Goal: Information Seeking & Learning: Check status

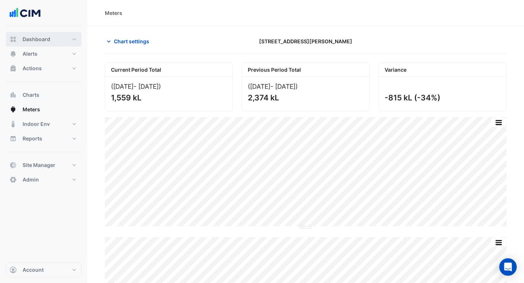
click at [45, 34] on button "Dashboard" at bounding box center [44, 39] width 76 height 15
select select "***"
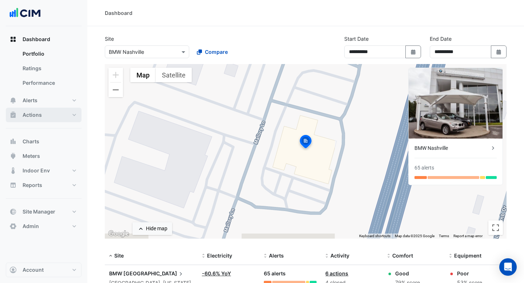
click at [42, 115] on button "Actions" at bounding box center [44, 115] width 76 height 15
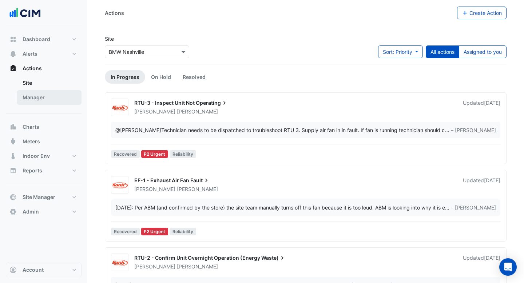
click at [42, 98] on link "Manager" at bounding box center [49, 97] width 65 height 15
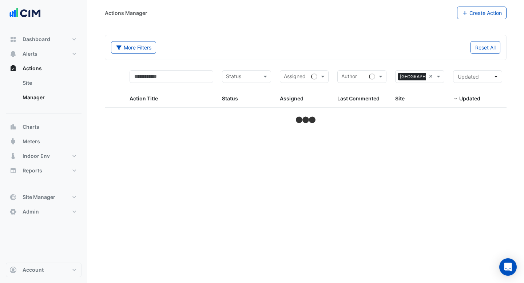
select select "***"
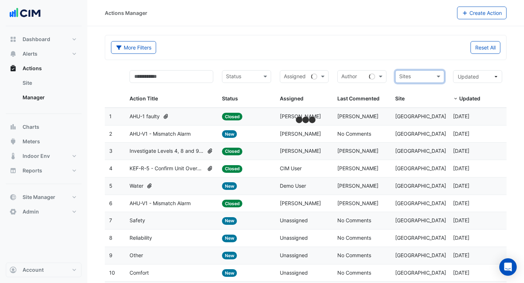
click at [409, 78] on input "text" at bounding box center [415, 77] width 33 height 8
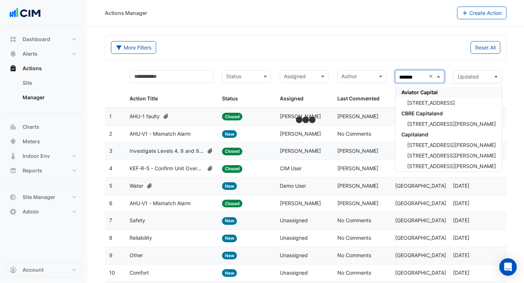
type input "******"
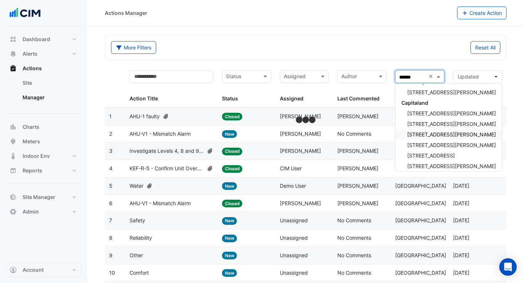
scroll to position [33, 0]
click at [421, 103] on span "Capitaland" at bounding box center [414, 102] width 27 height 6
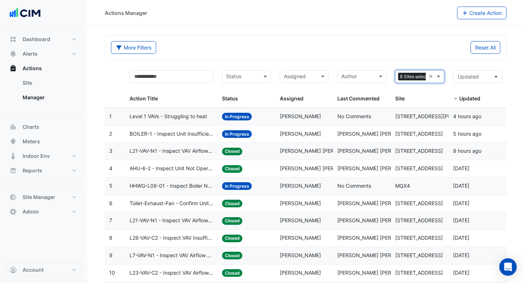
click at [357, 79] on input "text" at bounding box center [357, 77] width 33 height 8
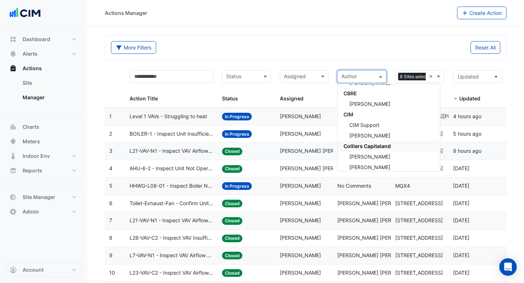
scroll to position [245, 0]
click at [361, 112] on div "CIM" at bounding box center [389, 111] width 102 height 11
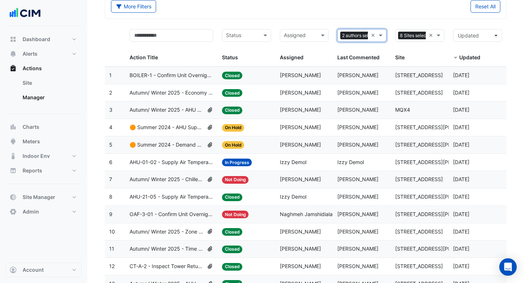
scroll to position [115, 0]
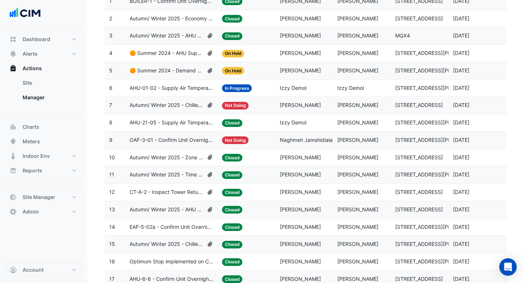
click at [204, 107] on div "Autumn/ Winter 2025 - Chilled Water System Lockout [BEEP]" at bounding box center [172, 105] width 84 height 8
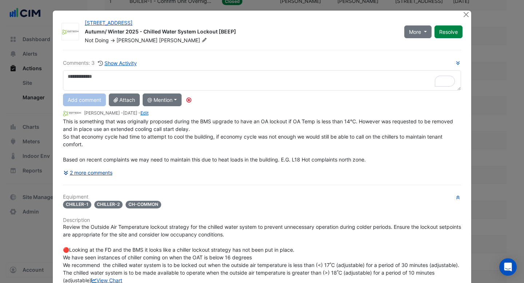
click at [106, 170] on button "2 more comments" at bounding box center [88, 172] width 50 height 13
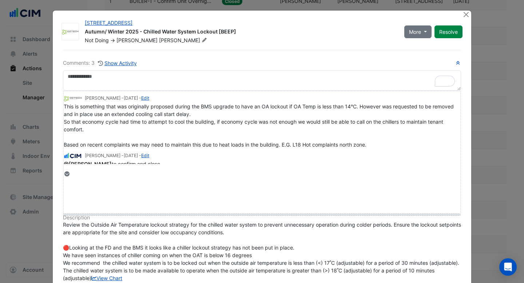
drag, startPoint x: 76, startPoint y: 174, endPoint x: 75, endPoint y: 215, distance: 41.5
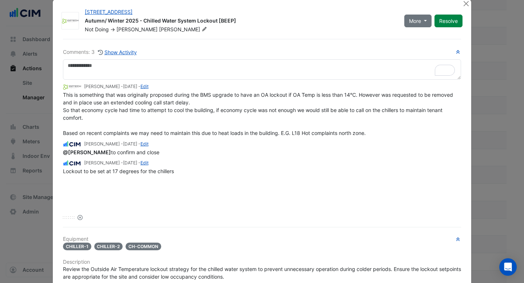
scroll to position [0, 0]
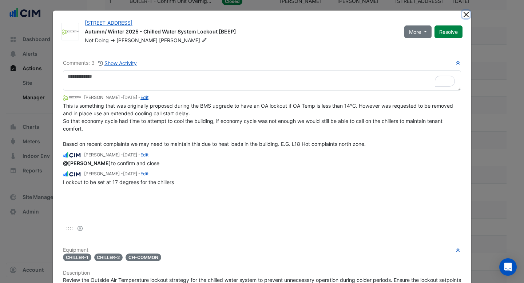
click at [464, 15] on button "Close" at bounding box center [466, 15] width 8 height 8
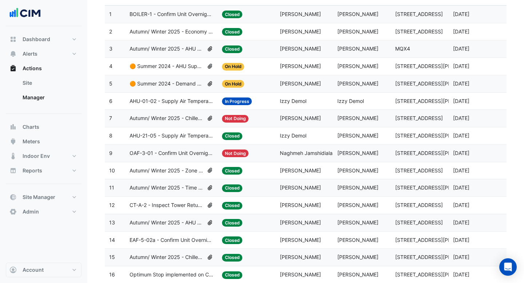
scroll to position [102, 0]
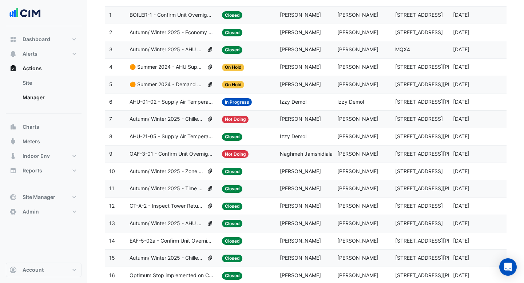
click at [186, 84] on span "🟠 Summer 2024 - Demand Controlled Ventilation (CO2) [BEEP]" at bounding box center [167, 84] width 75 height 8
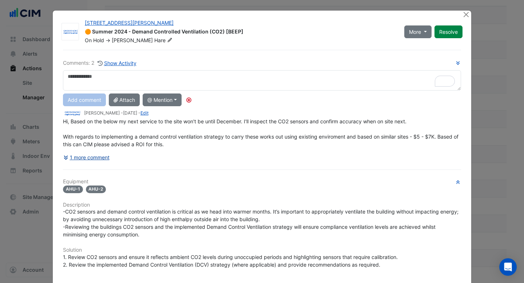
click at [90, 156] on button "1 more comment" at bounding box center [86, 157] width 47 height 13
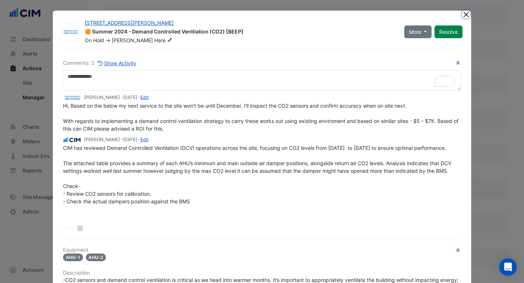
click at [464, 15] on button "Close" at bounding box center [466, 15] width 8 height 8
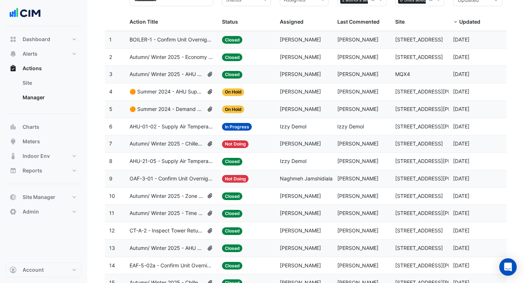
scroll to position [72, 0]
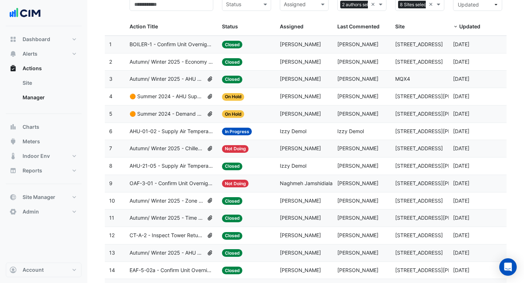
click at [191, 102] on datatable-body-cell "Action Title: 🟠 Summer 2024 - AHU Supply Air Temperature Reset Control Strategy…" at bounding box center [171, 96] width 92 height 17
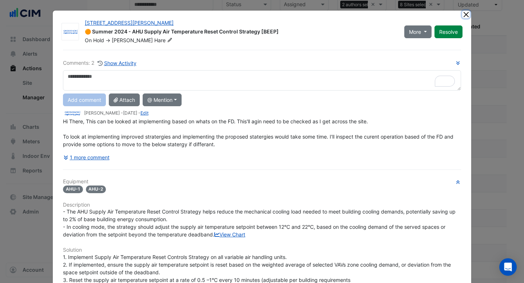
click at [466, 12] on button "Close" at bounding box center [466, 15] width 8 height 8
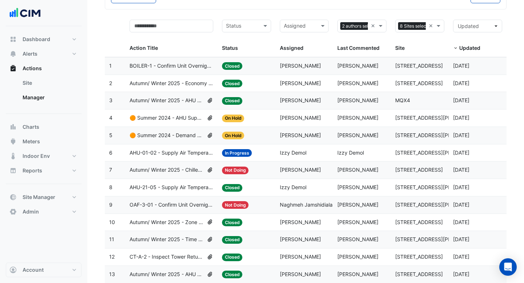
scroll to position [47, 0]
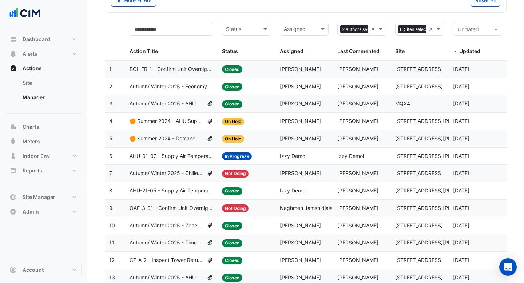
click at [173, 73] on datatable-body-cell "Action Title: BOILER-1 - Confirm Unit Overnight Operation (Energy Waste)" at bounding box center [171, 69] width 92 height 17
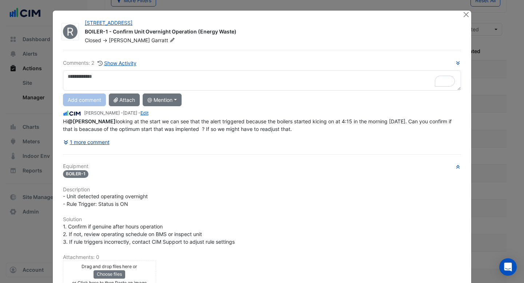
click at [94, 144] on button "1 more comment" at bounding box center [86, 142] width 47 height 13
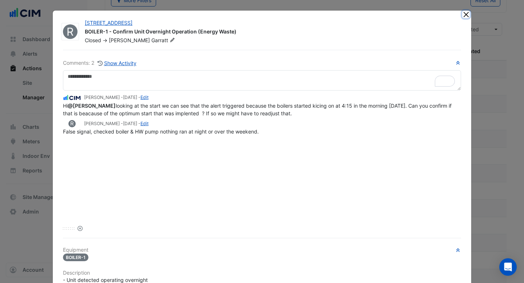
click at [467, 15] on button "Close" at bounding box center [466, 15] width 8 height 8
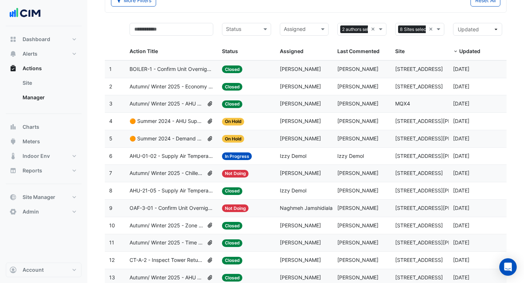
click at [186, 206] on span "OAF-3-01 - Confirm Unit Overnight Operation (Energy Waste)" at bounding box center [172, 208] width 84 height 8
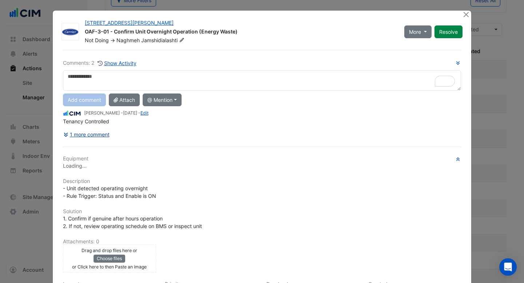
click at [102, 134] on button "1 more comment" at bounding box center [86, 134] width 47 height 13
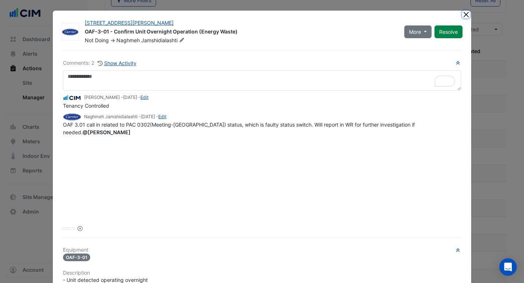
click at [465, 13] on button "Close" at bounding box center [466, 15] width 8 height 8
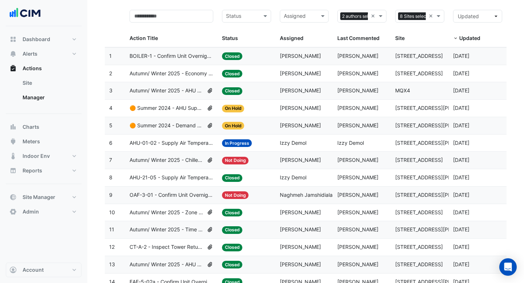
scroll to position [61, 0]
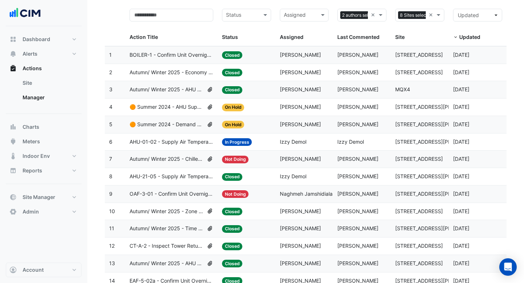
click at [170, 121] on span "🟠 Summer 2024 - Demand Controlled Ventilation (CO2) [BEEP]" at bounding box center [167, 124] width 75 height 8
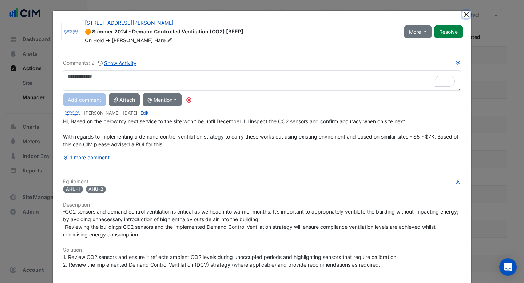
click at [466, 14] on button "Close" at bounding box center [466, 15] width 8 height 8
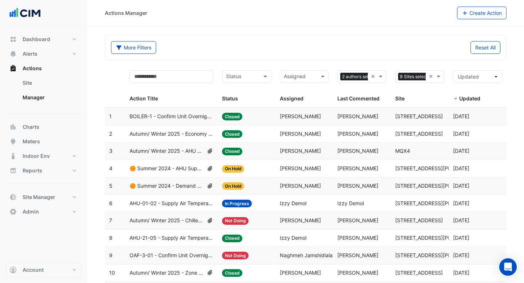
select select "***"
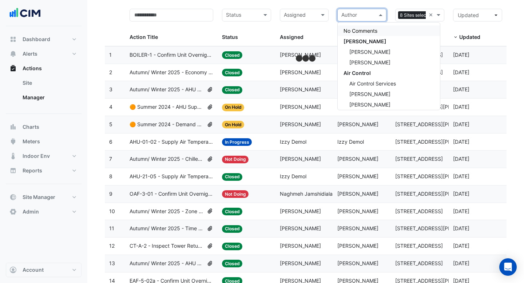
click at [359, 17] on input "text" at bounding box center [357, 16] width 33 height 8
click at [325, 27] on div "Assigned Assigned" at bounding box center [304, 25] width 49 height 33
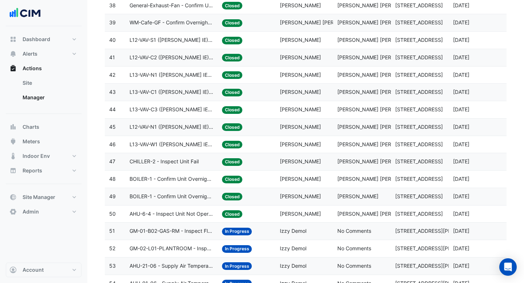
scroll to position [823, 0]
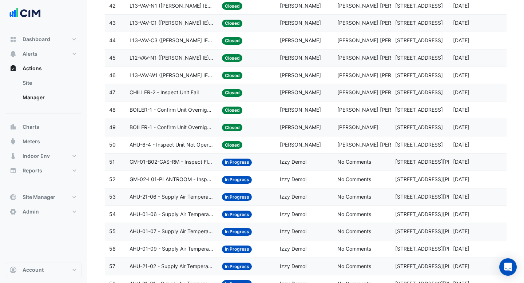
click at [176, 62] on datatable-body-cell "Action Title: L12-VAV-N1 ([PERSON_NAME] IE) - Review Critical Sensor Outside Ra…" at bounding box center [171, 57] width 92 height 17
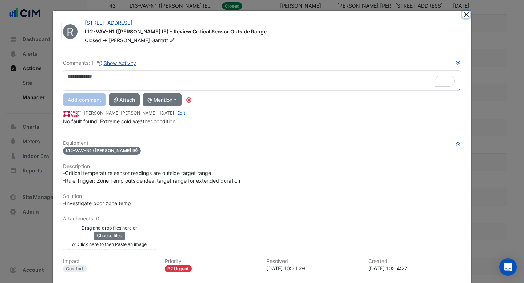
click at [465, 14] on button "Close" at bounding box center [466, 15] width 8 height 8
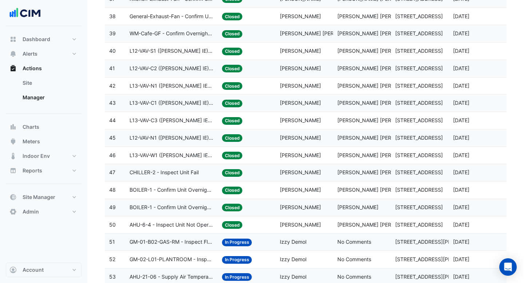
scroll to position [718, 0]
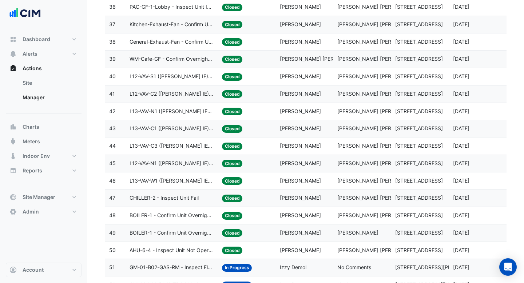
click at [160, 87] on datatable-body-cell "Action Title: L12-VAV-C2 ([PERSON_NAME] IE) - Review Critical Sensor Outside Ra…" at bounding box center [171, 94] width 92 height 17
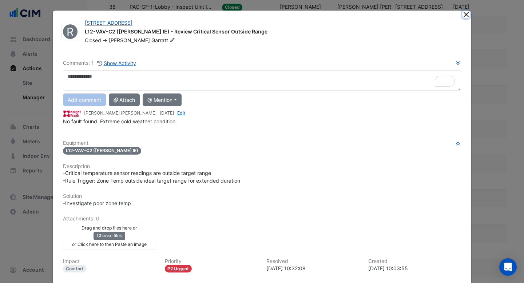
click at [464, 17] on button "Close" at bounding box center [466, 15] width 8 height 8
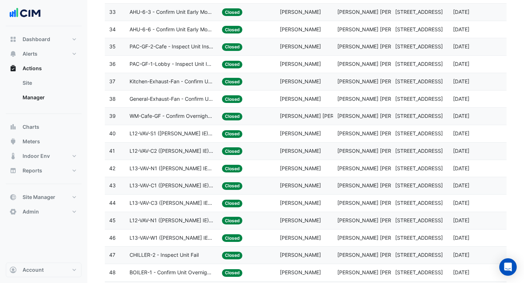
scroll to position [623, 0]
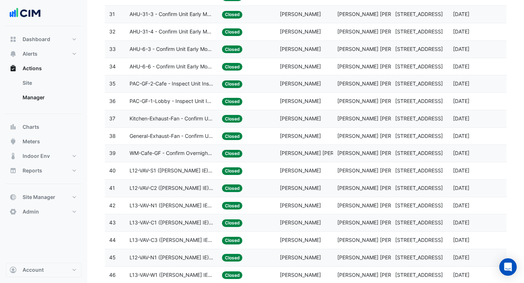
click at [170, 80] on span "PAC-GF-2-Cafe - Inspect Unit Insufficient Heating" at bounding box center [172, 84] width 84 height 8
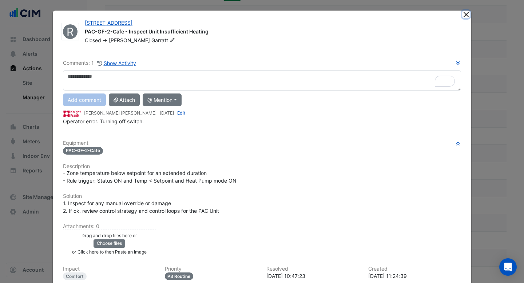
click at [465, 14] on button "Close" at bounding box center [466, 15] width 8 height 8
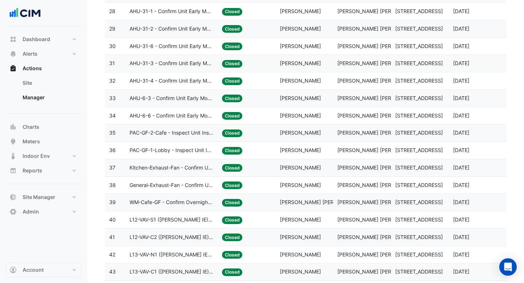
scroll to position [537, 0]
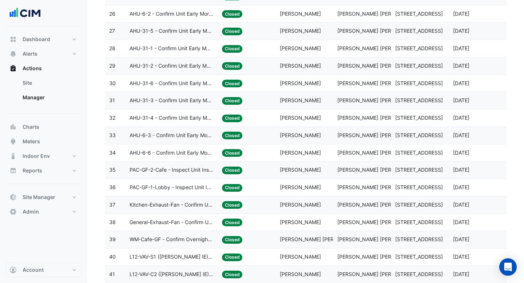
click at [150, 83] on span "AHU-31-6 - Confirm Unit Early Morning Operation (Energy Saving)" at bounding box center [172, 83] width 84 height 8
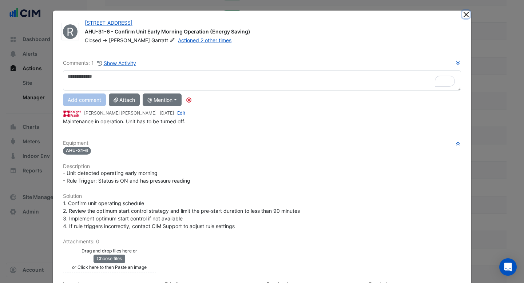
click at [465, 16] on button "Close" at bounding box center [466, 15] width 8 height 8
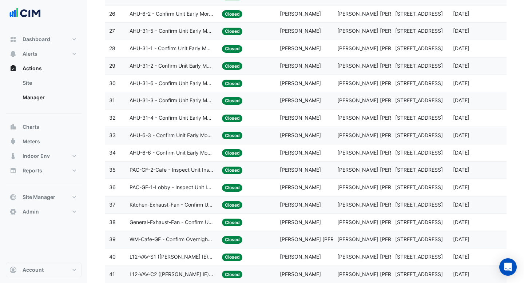
scroll to position [444, 0]
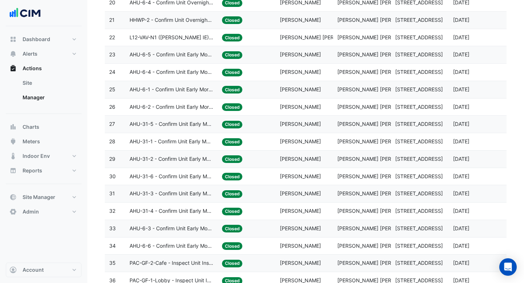
click at [147, 69] on span "AHU-6-4 - Confirm Unit Early Morning Operation (Energy Saving)" at bounding box center [172, 72] width 84 height 8
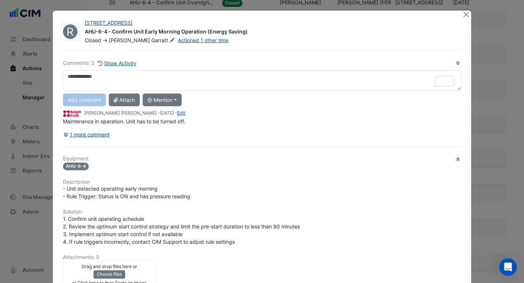
click at [87, 133] on button "1 more comment" at bounding box center [86, 134] width 47 height 13
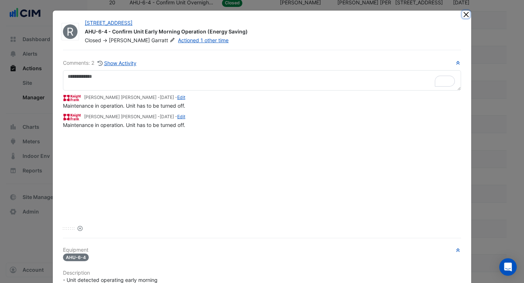
click at [466, 14] on button "Close" at bounding box center [466, 15] width 8 height 8
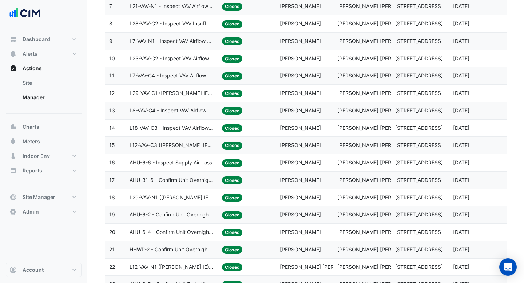
scroll to position [208, 0]
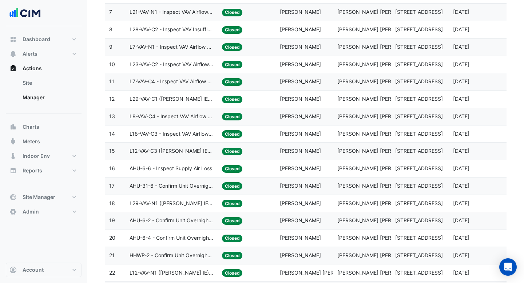
click at [188, 92] on datatable-body-cell "Action Title: L29-VAV-C1 ([PERSON_NAME] IE) - Inspect VAV Insufficient Cooling" at bounding box center [171, 99] width 92 height 17
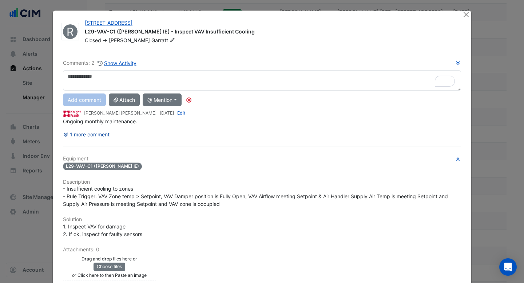
click at [96, 133] on button "1 more comment" at bounding box center [86, 134] width 47 height 13
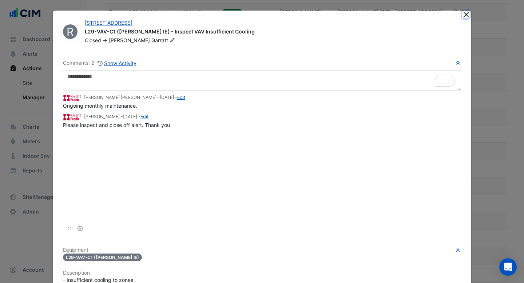
click at [464, 16] on button "Close" at bounding box center [466, 15] width 8 height 8
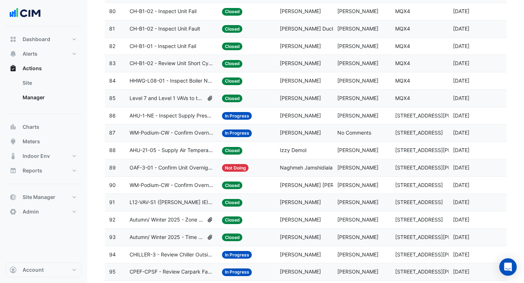
scroll to position [1471, 0]
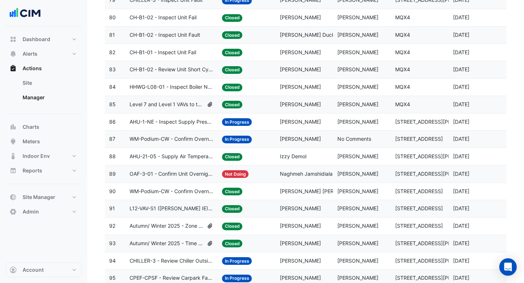
click at [163, 52] on span "CH-B1-01 - Inspect Unit Fail" at bounding box center [163, 52] width 67 height 8
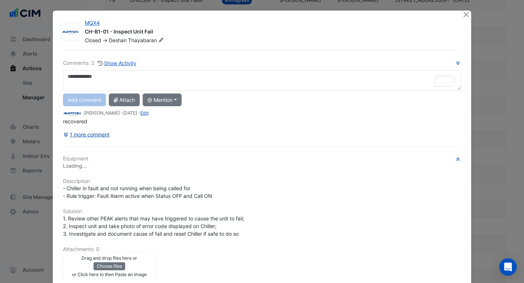
click at [100, 132] on button "1 more comment" at bounding box center [86, 134] width 47 height 13
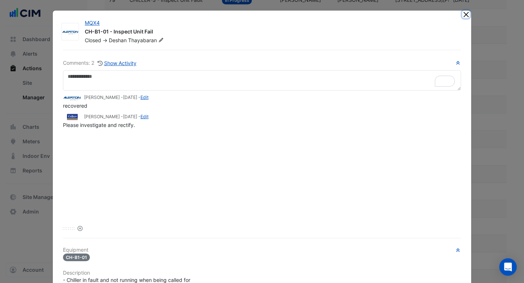
click at [467, 13] on button "Close" at bounding box center [466, 15] width 8 height 8
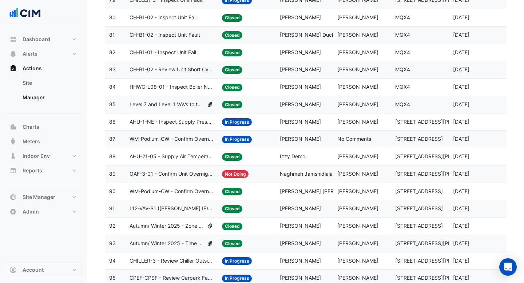
scroll to position [1366, 0]
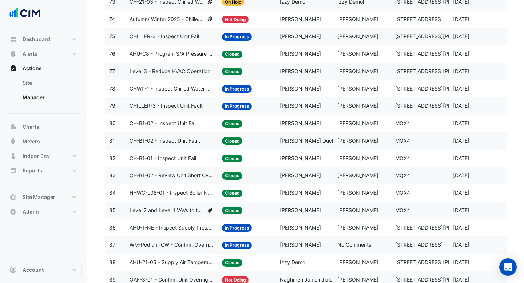
click at [151, 122] on span "CH-B1-02 - Inspect Unit Fail" at bounding box center [163, 123] width 67 height 8
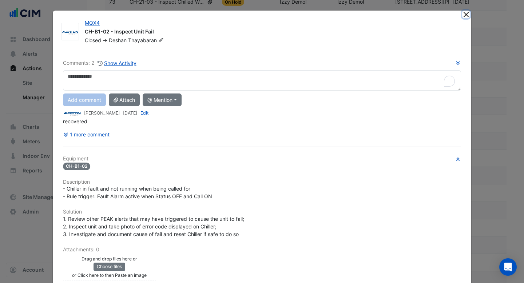
click at [469, 13] on button "Close" at bounding box center [466, 15] width 8 height 8
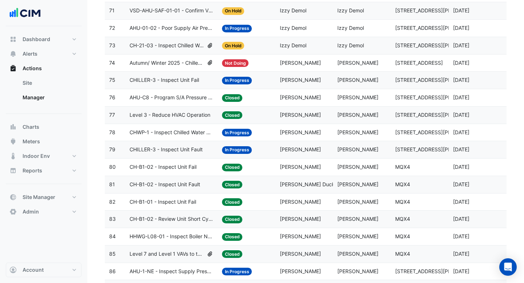
scroll to position [1285, 0]
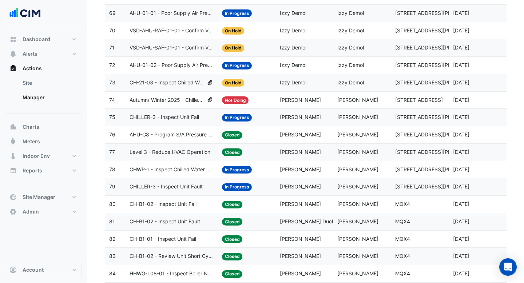
click at [161, 117] on span "CHILLER-3 - Inspect Unit Fail" at bounding box center [164, 117] width 69 height 8
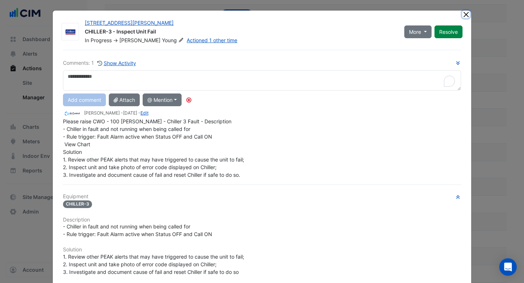
click at [464, 13] on button "Close" at bounding box center [466, 15] width 8 height 8
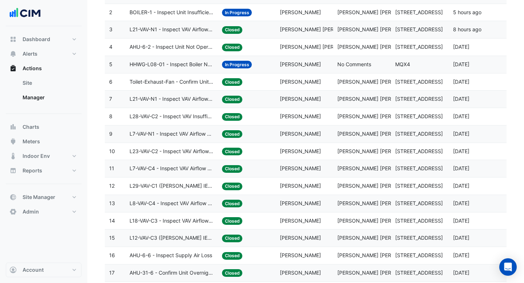
scroll to position [0, 0]
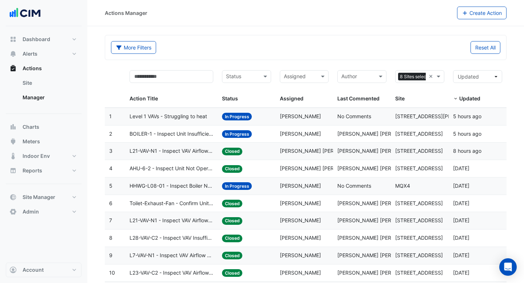
select select "***"
